Goal: Information Seeking & Learning: Find specific page/section

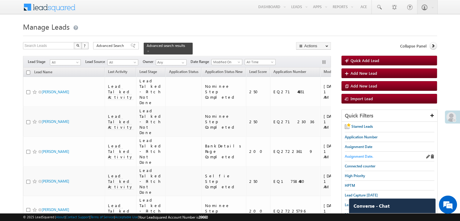
click at [356, 157] on span "Assignment Date." at bounding box center [359, 156] width 28 height 5
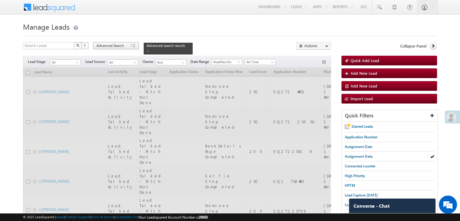
click at [110, 46] on span "Advanced Search" at bounding box center [110, 45] width 29 height 5
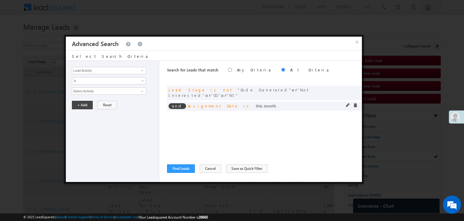
click at [347, 103] on span at bounding box center [348, 105] width 4 height 4
click at [325, 91] on div "and Lead Stage is not Code Generated or Not Interested or CG or NI" at bounding box center [264, 93] width 195 height 15
click at [355, 89] on span at bounding box center [355, 89] width 4 height 4
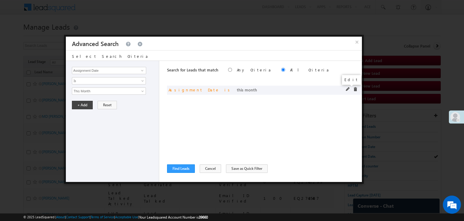
click at [347, 88] on span at bounding box center [348, 89] width 4 height 4
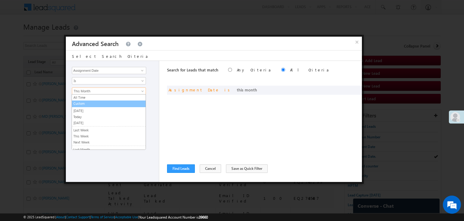
drag, startPoint x: 91, startPoint y: 103, endPoint x: 91, endPoint y: 98, distance: 5.5
click at [91, 103] on link "Custom" at bounding box center [109, 103] width 74 height 5
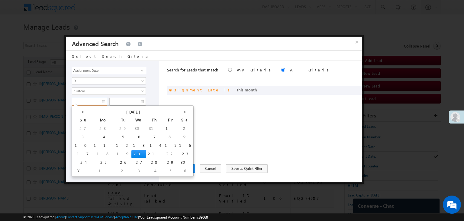
click at [92, 99] on input "text" at bounding box center [89, 102] width 35 height 8
click at [163, 136] on td "8" at bounding box center [170, 137] width 15 height 8
type input "[DATE]"
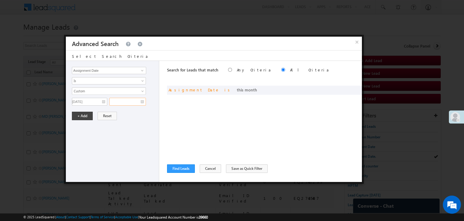
click at [137, 99] on input "text" at bounding box center [127, 102] width 37 height 8
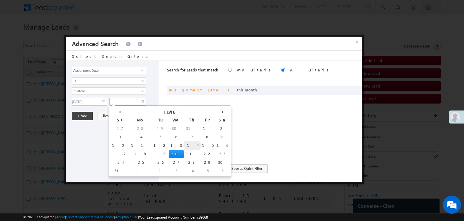
click at [184, 145] on td "14" at bounding box center [192, 145] width 17 height 8
type input "[DATE]"
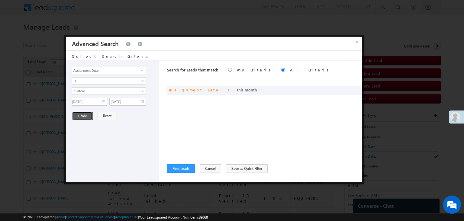
click at [85, 115] on button "+ Add" at bounding box center [82, 116] width 21 height 8
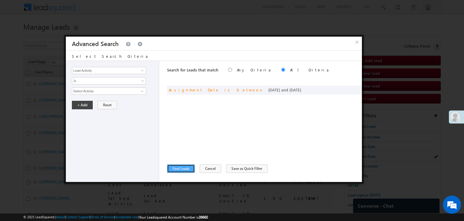
click at [182, 165] on button "Find Leads" at bounding box center [181, 168] width 28 height 8
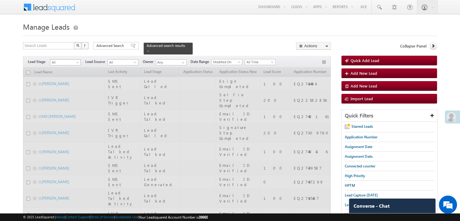
click at [75, 60] on span "All" at bounding box center [64, 62] width 29 height 5
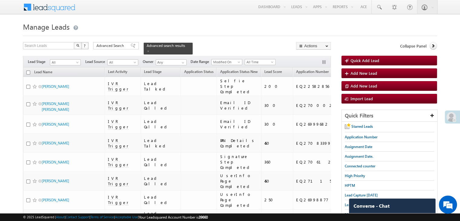
click at [74, 60] on span "All" at bounding box center [64, 62] width 29 height 5
click at [70, 71] on link "Not Interested" at bounding box center [65, 68] width 31 height 5
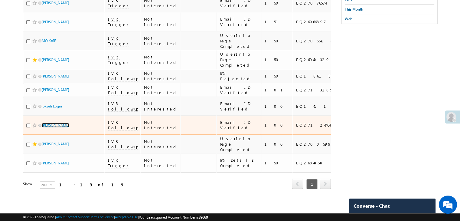
scroll to position [572, 0]
